Goal: Transaction & Acquisition: Purchase product/service

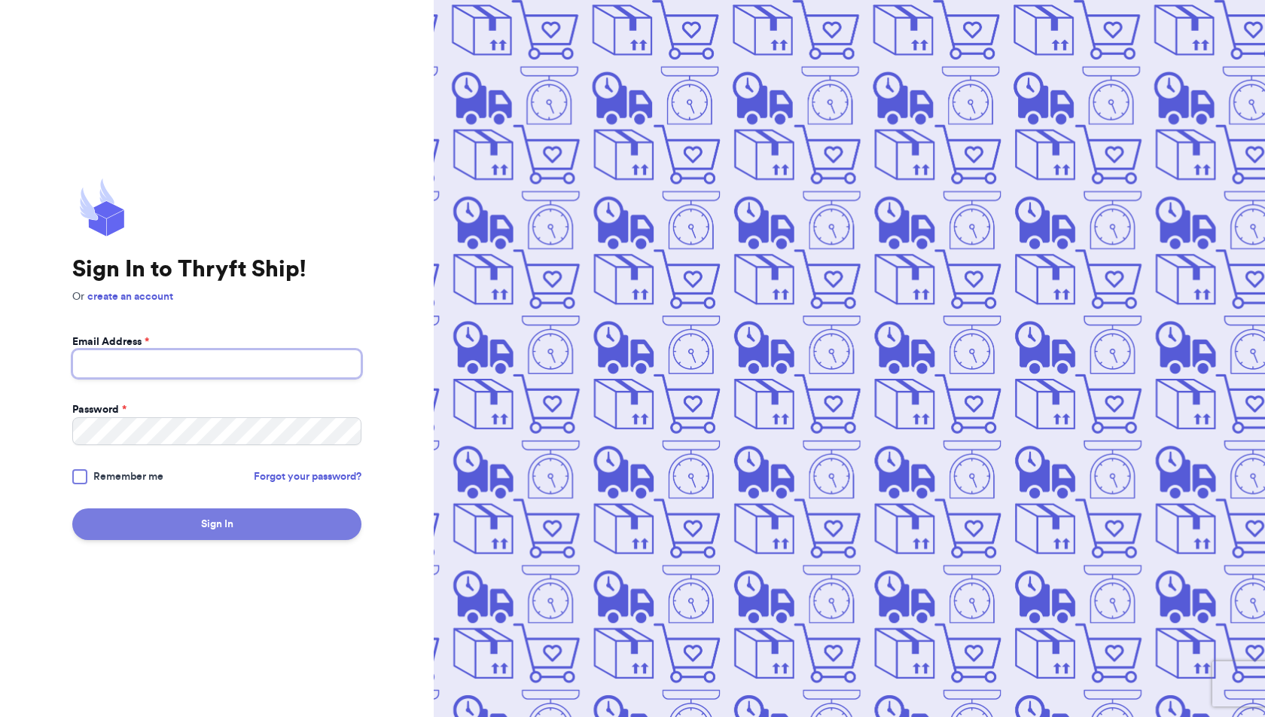
type input "ducksinarowthriftco@gmail.com"
click at [267, 516] on button "Sign In" at bounding box center [216, 524] width 289 height 32
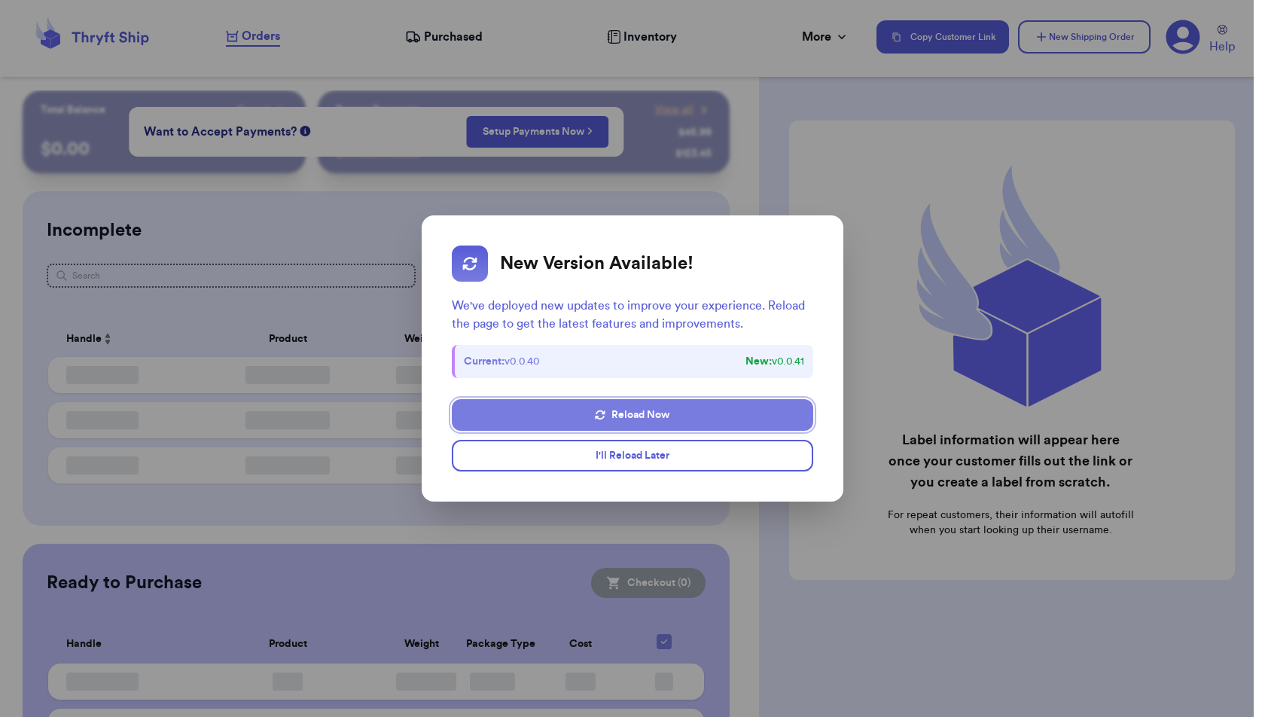
click at [604, 414] on icon "button" at bounding box center [600, 415] width 11 height 11
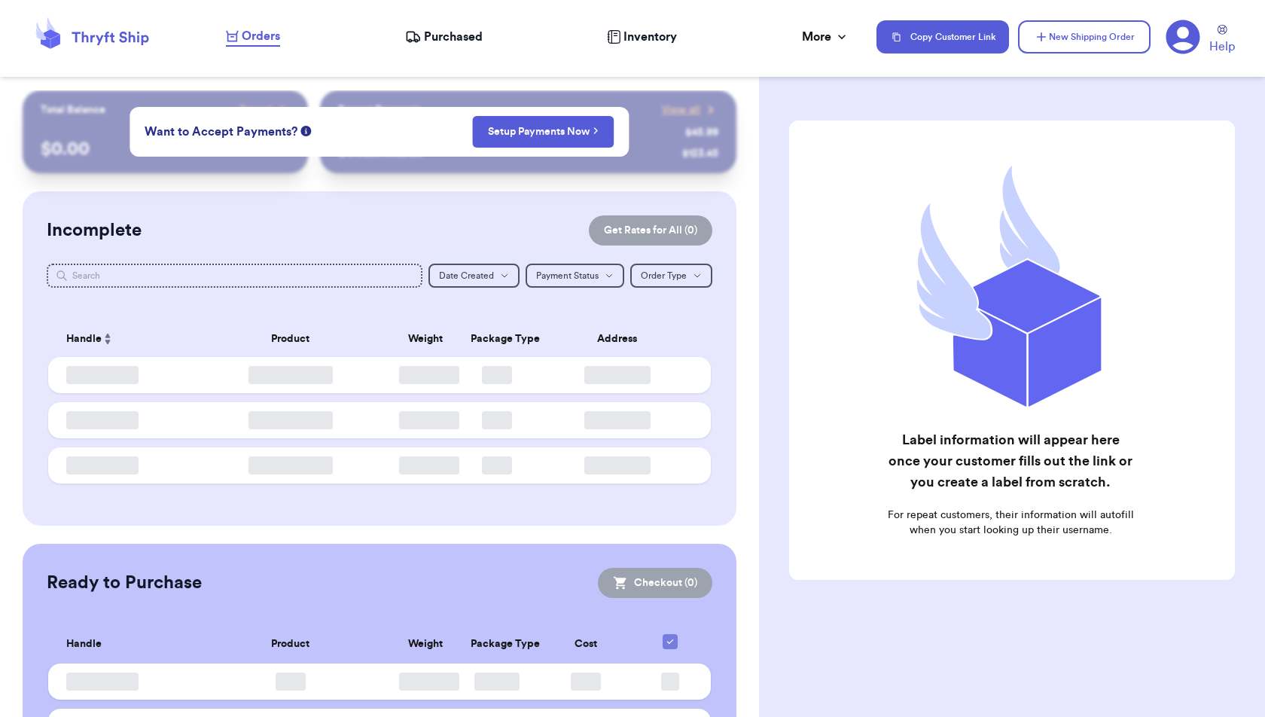
click at [524, 219] on div "Incomplete Get Rates for All ( 0 )" at bounding box center [380, 230] width 666 height 30
click at [437, 227] on div "Incomplete Get Rates for All ( 0 )" at bounding box center [380, 230] width 666 height 30
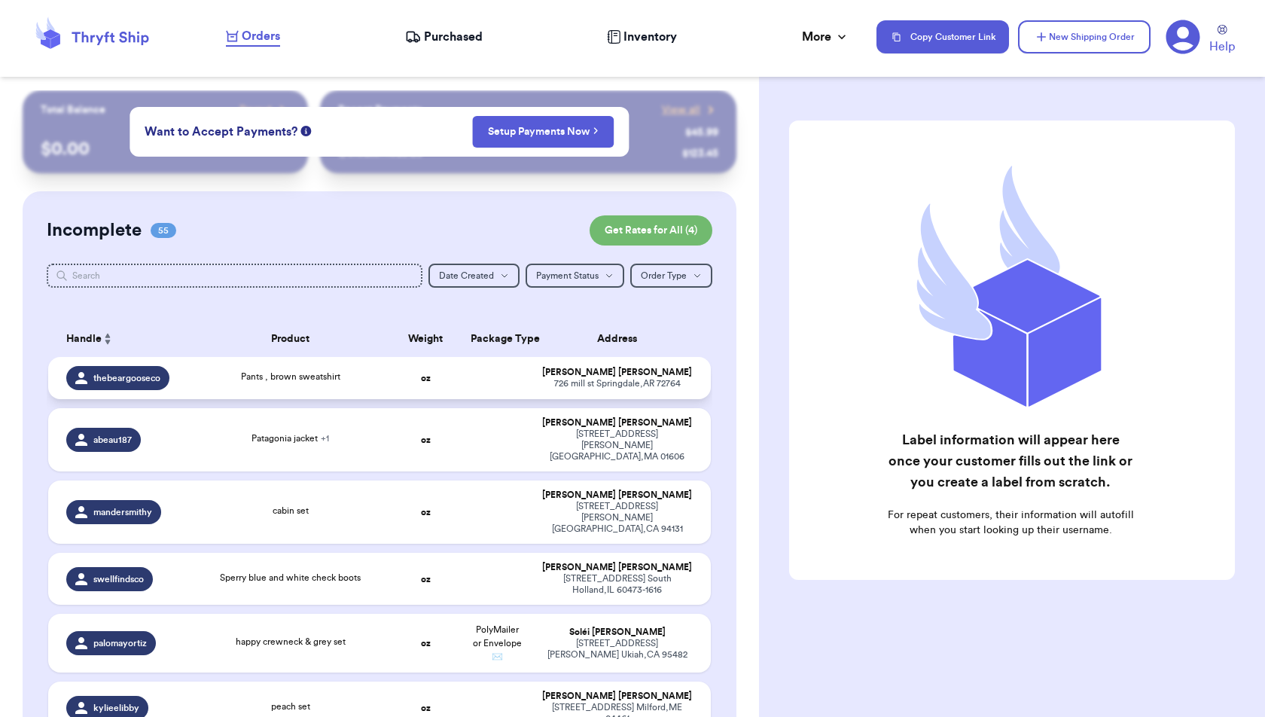
click at [473, 380] on td at bounding box center [498, 378] width 72 height 42
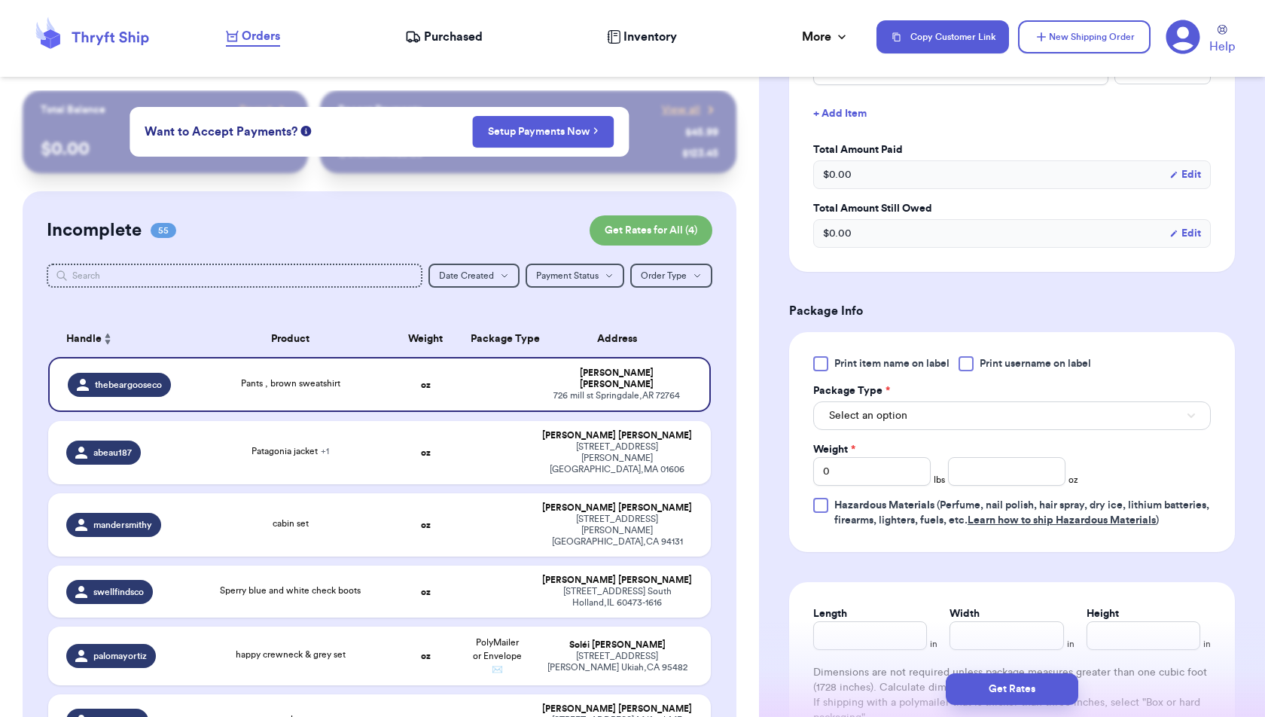
scroll to position [463, 0]
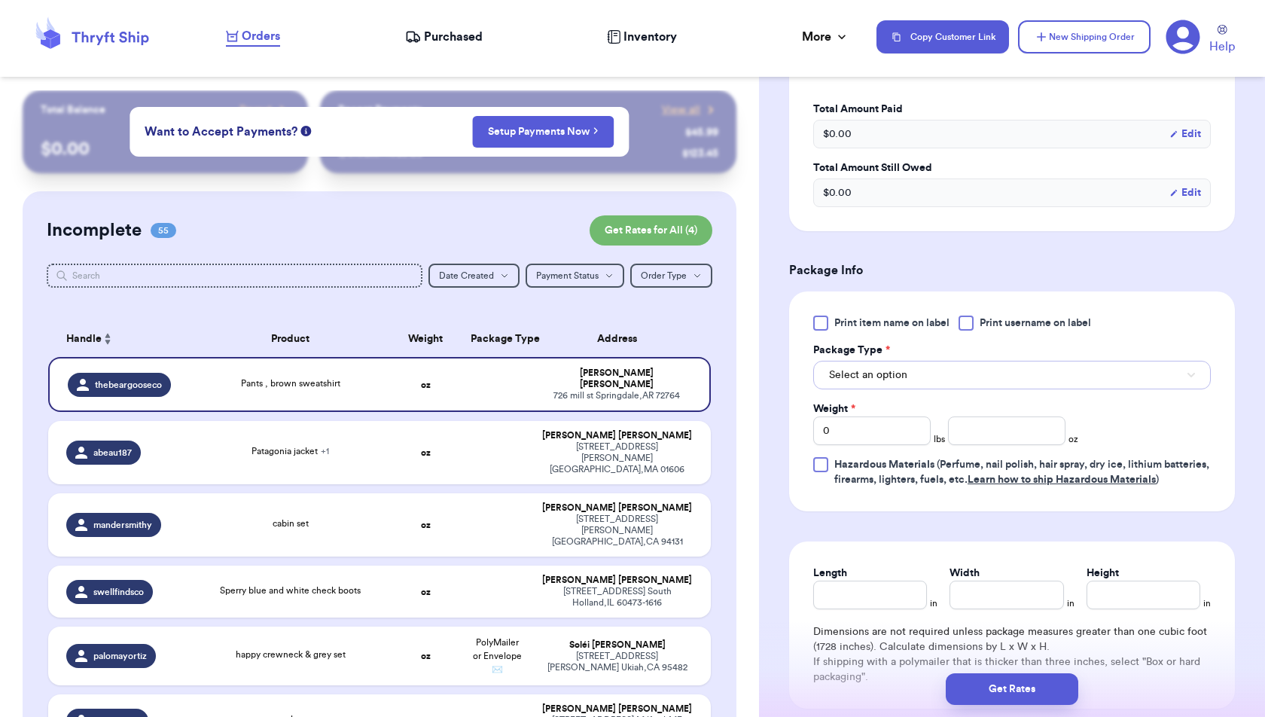
click at [983, 377] on button "Select an option" at bounding box center [1012, 375] width 398 height 29
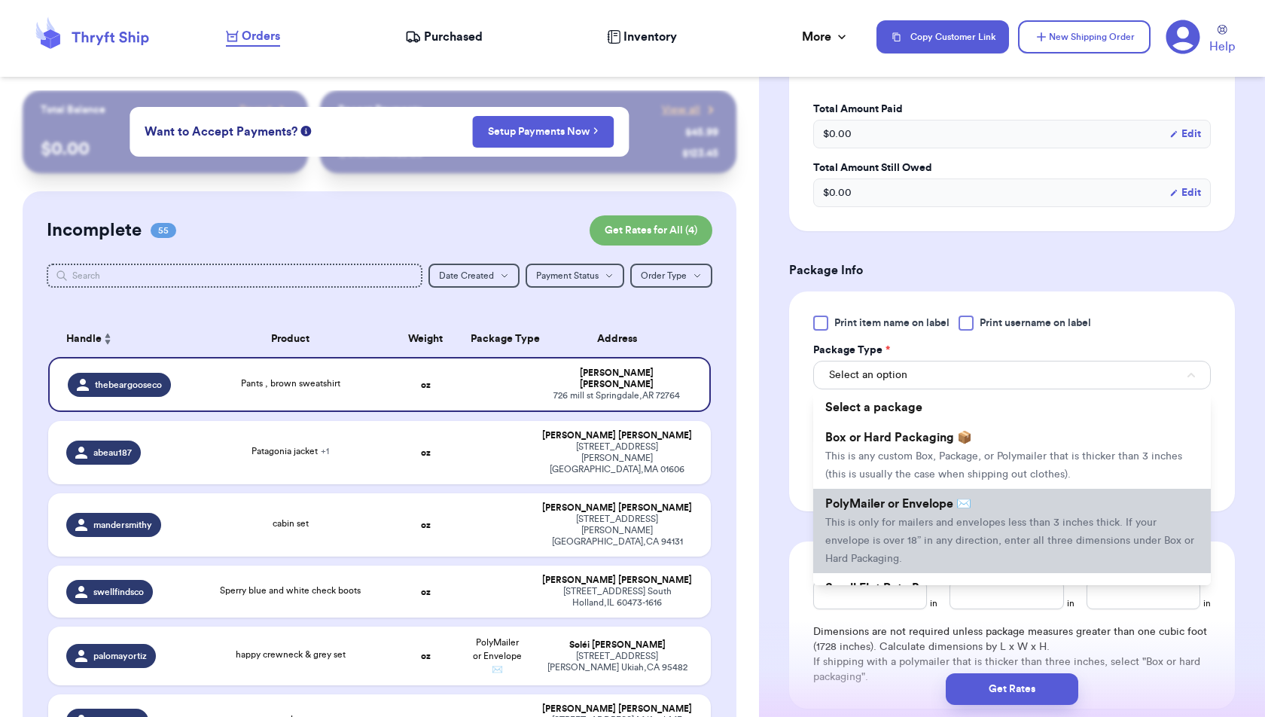
click at [974, 517] on span "This is only for mailers and envelopes less than 3 inches thick. If your envelo…" at bounding box center [1009, 540] width 369 height 47
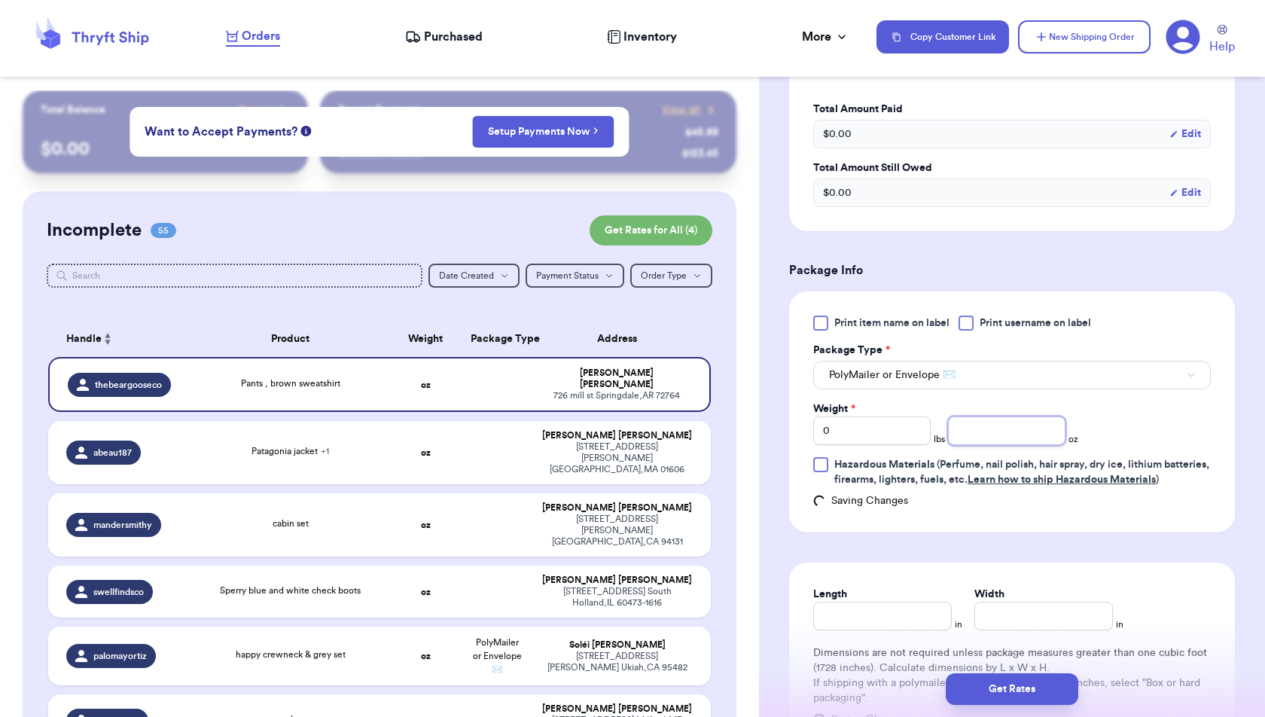
click at [991, 429] on input "number" at bounding box center [1006, 430] width 117 height 29
type input "11.4"
click at [1189, 560] on form "Shipping Information Delete Label Customer Info Order created: [DATE] 09:06 AM …" at bounding box center [1012, 243] width 446 height 1172
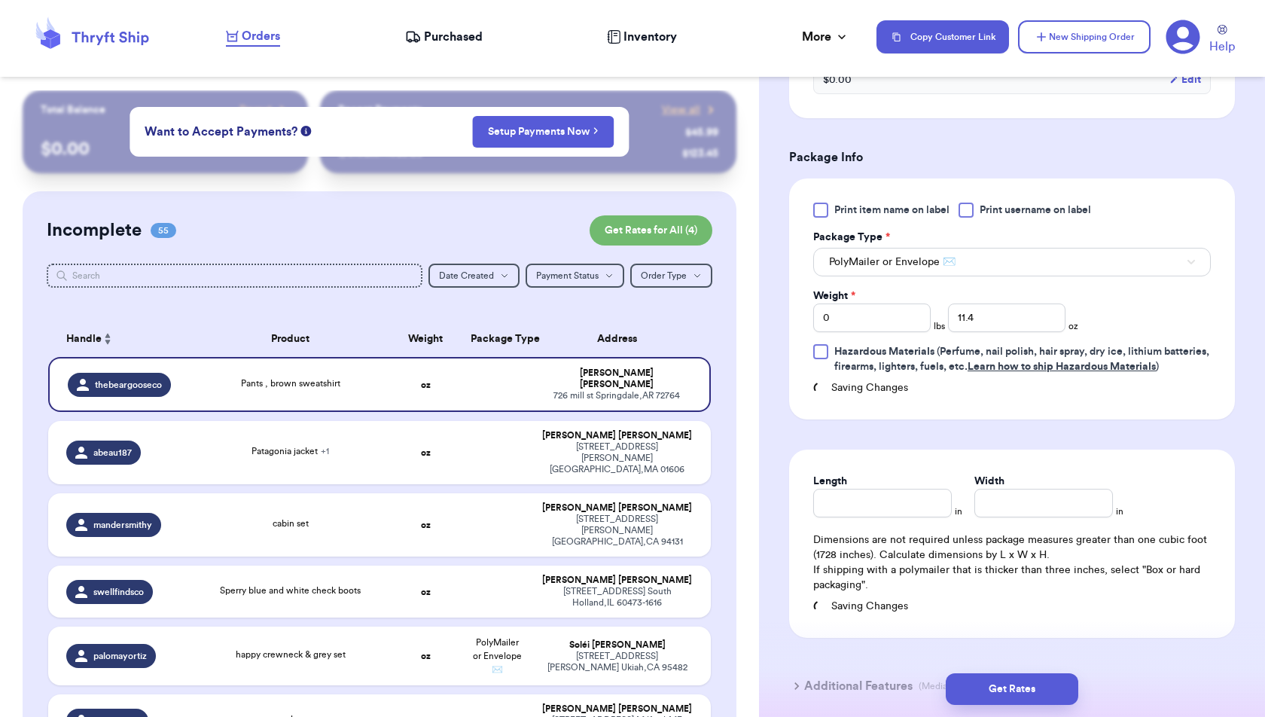
scroll to position [691, 0]
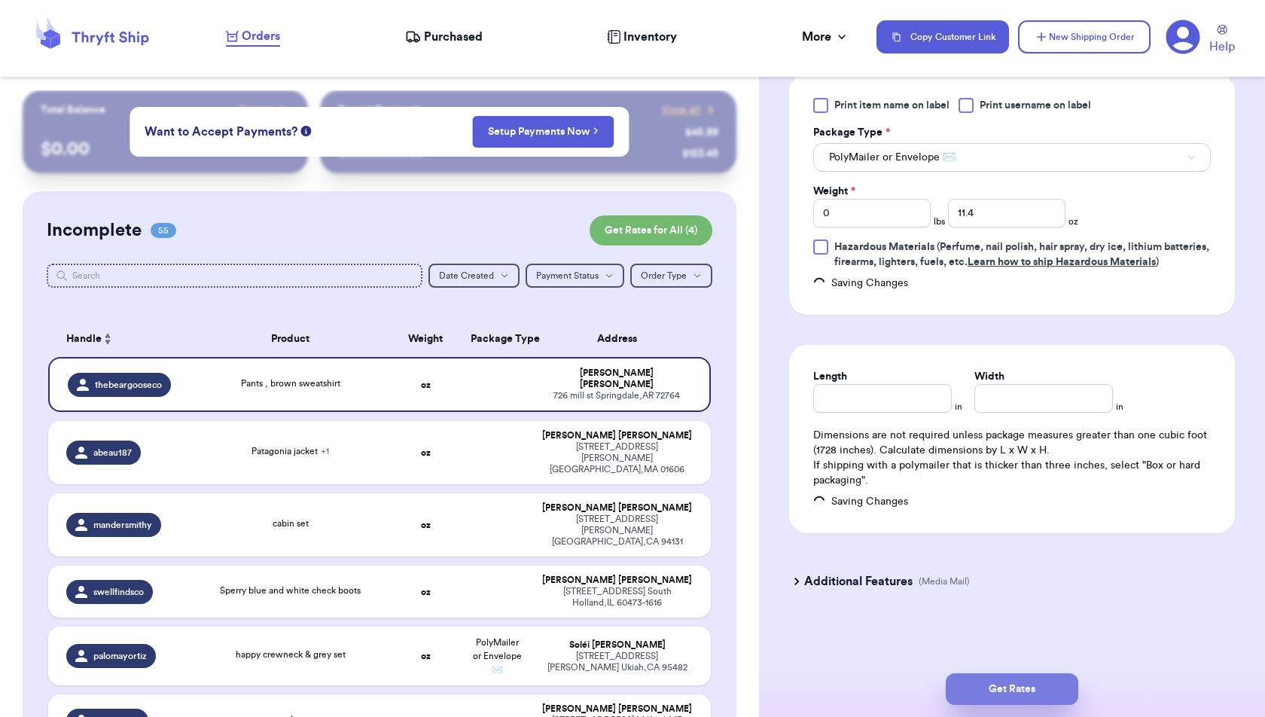
click at [1067, 693] on button "Get Rates" at bounding box center [1012, 689] width 133 height 32
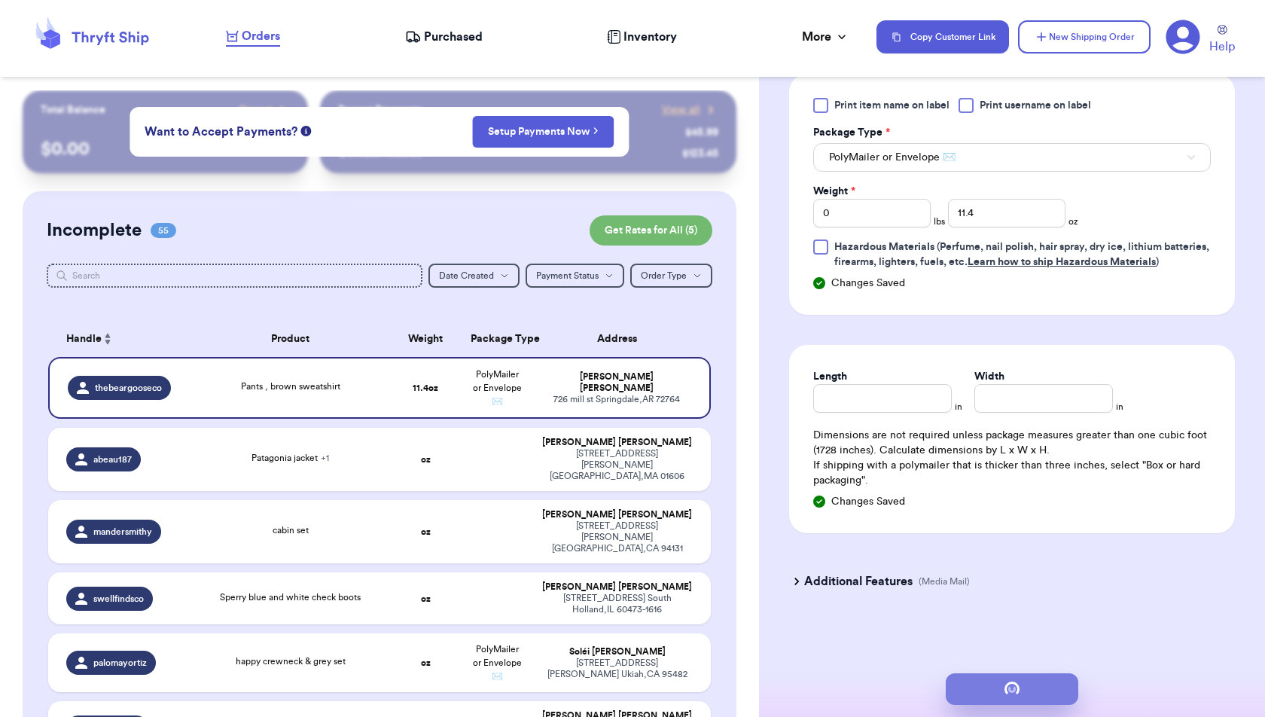
scroll to position [0, 0]
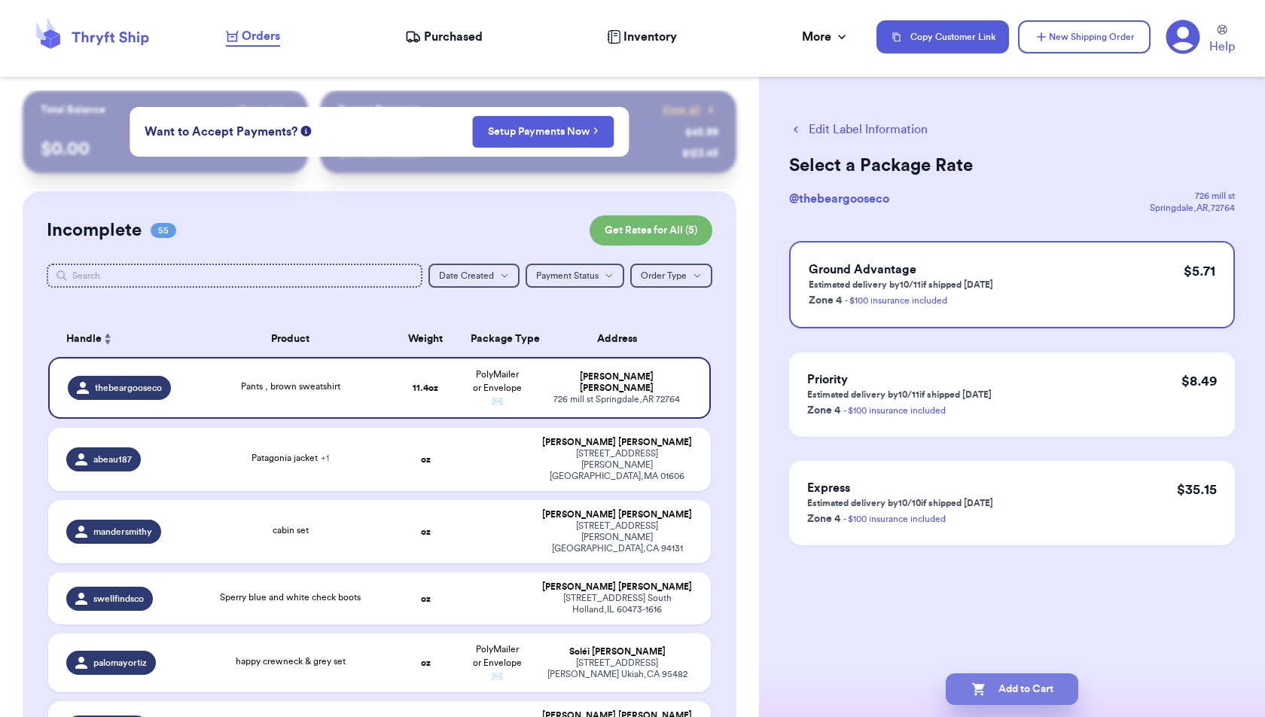
click at [1047, 694] on button "Add to Cart" at bounding box center [1012, 689] width 133 height 32
checkbox input "true"
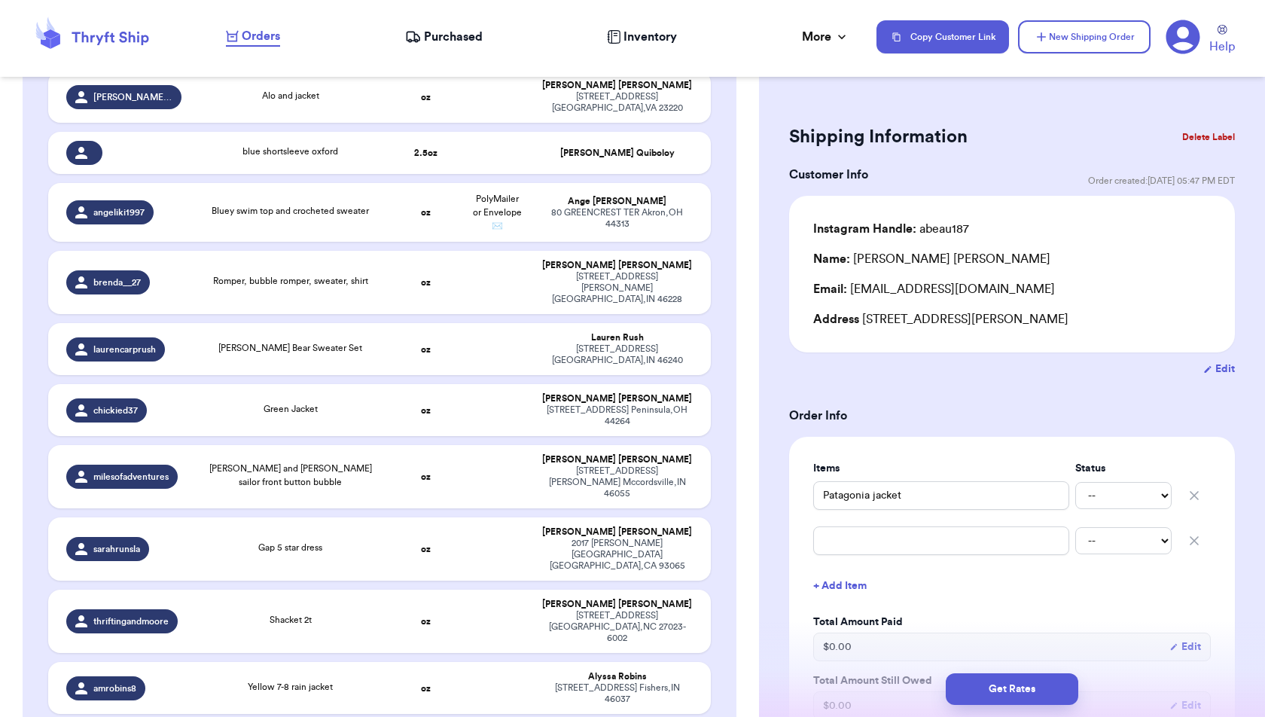
scroll to position [3275, 0]
